Goal: Check status: Check status

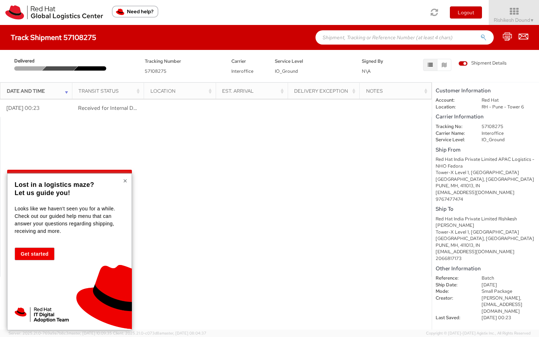
click at [125, 181] on button "×" at bounding box center [125, 180] width 4 height 7
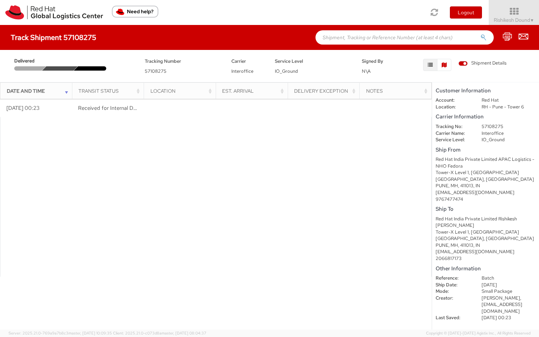
click at [440, 68] on button "button" at bounding box center [444, 65] width 14 height 12
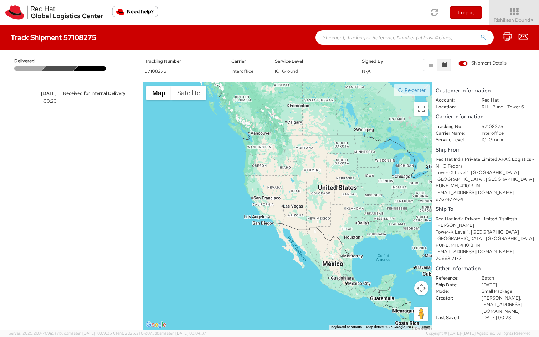
click at [90, 69] on div at bounding box center [92, 68] width 36 height 4
click at [38, 72] on div "Delivered Tracking Number 57108275 Carrier Interoffice Service Level IO_Ground …" at bounding box center [269, 64] width 529 height 21
click at [427, 68] on button "button" at bounding box center [430, 65] width 14 height 12
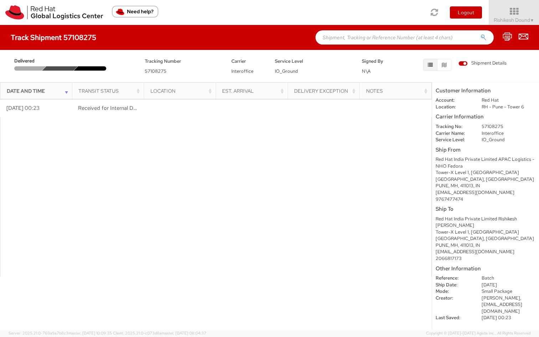
click at [73, 88] on th "Transit Status" at bounding box center [108, 90] width 72 height 17
click at [63, 96] on th "Date and Time" at bounding box center [36, 90] width 72 height 17
click at [119, 90] on div "Transit Status" at bounding box center [109, 90] width 63 height 7
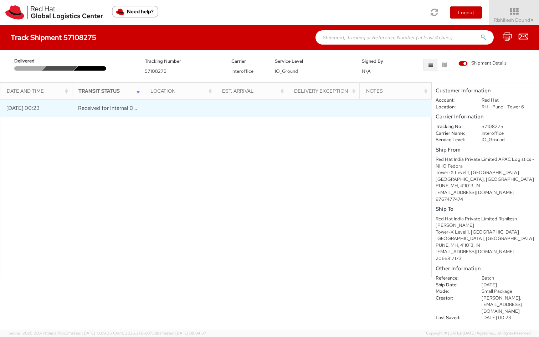
click at [127, 107] on span "Received for Internal Delivery" at bounding box center [113, 108] width 70 height 7
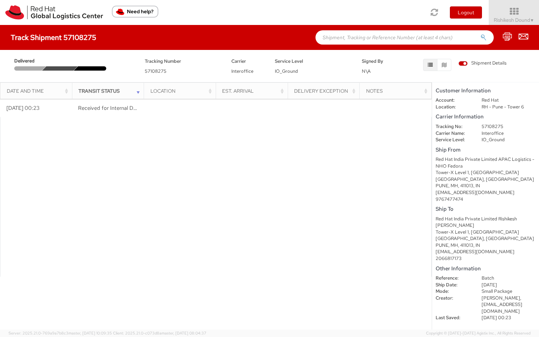
click at [179, 97] on th "Location" at bounding box center [180, 90] width 72 height 17
click at [179, 95] on th "Location" at bounding box center [180, 90] width 72 height 17
click at [225, 92] on div "Est. Arrival" at bounding box center [253, 90] width 63 height 7
click at [217, 92] on th "Est. Arrival" at bounding box center [252, 90] width 72 height 17
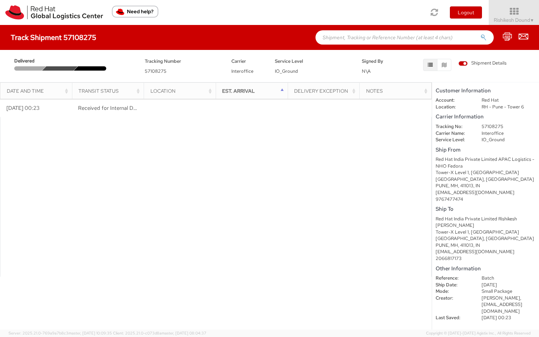
click at [375, 67] on div "Signed By N\A" at bounding box center [379, 66] width 44 height 18
click at [382, 36] on input "text" at bounding box center [405, 37] width 178 height 14
click at [511, 11] on icon at bounding box center [515, 11] width 58 height 10
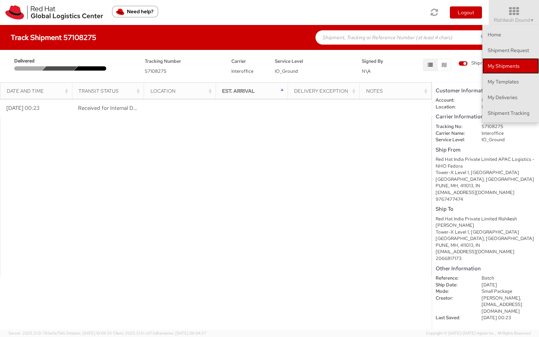
click at [519, 70] on link "My Shipments" at bounding box center [511, 66] width 57 height 16
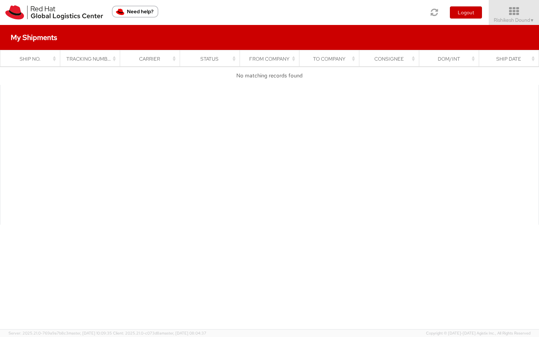
click at [514, 13] on icon at bounding box center [515, 11] width 58 height 10
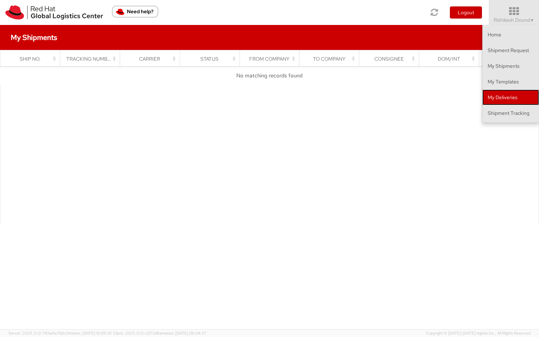
click at [508, 98] on link "My Deliveries" at bounding box center [511, 98] width 57 height 16
